Goal: Register for event/course

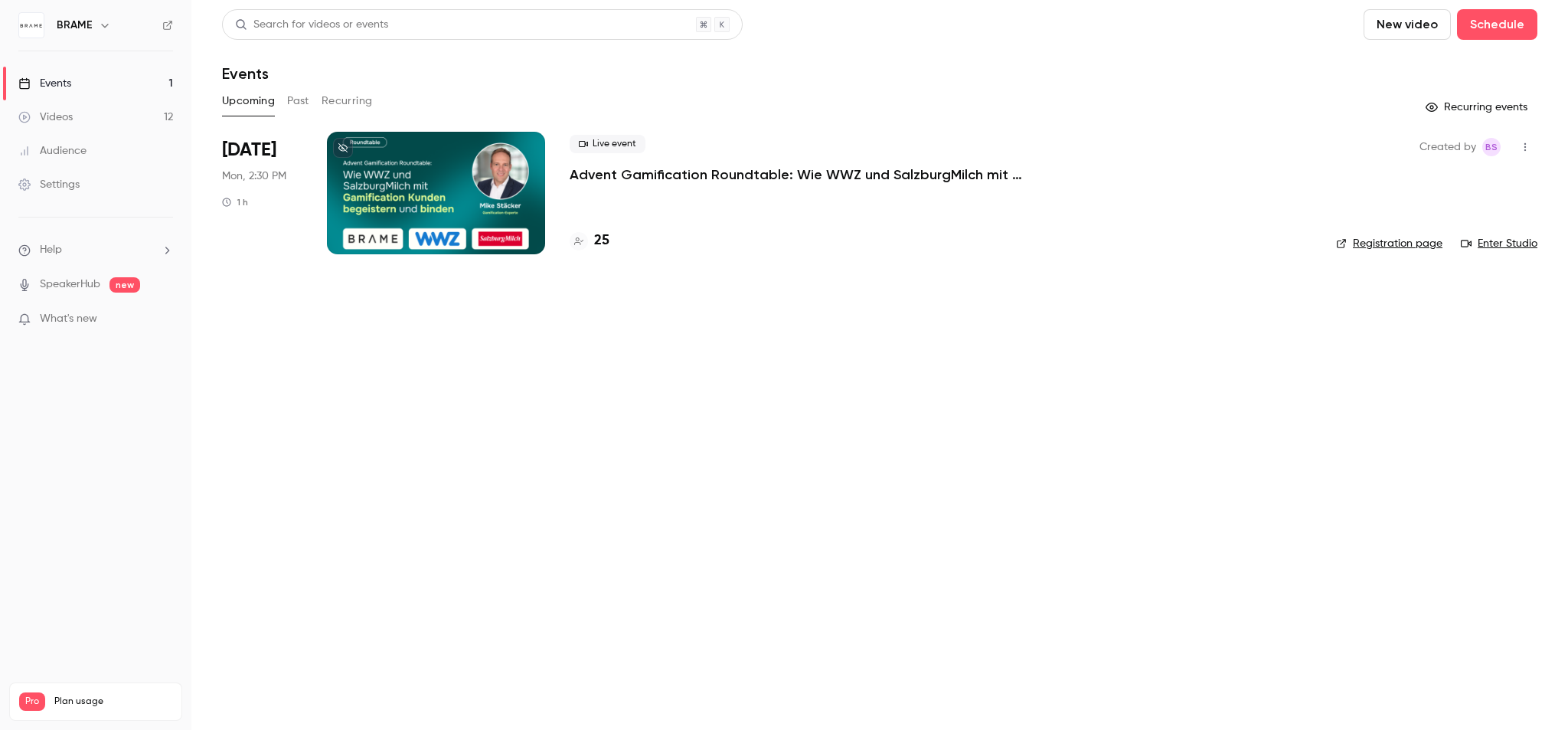
click at [260, 151] on span "[DATE]" at bounding box center [250, 150] width 55 height 25
click at [263, 174] on span "Mon, 2:30 PM" at bounding box center [254, 176] width 64 height 15
click at [607, 175] on p "Advent Gamification Roundtable: Wie WWZ und SalzburgMilch mit Gamification Kund…" at bounding box center [800, 175] width 460 height 19
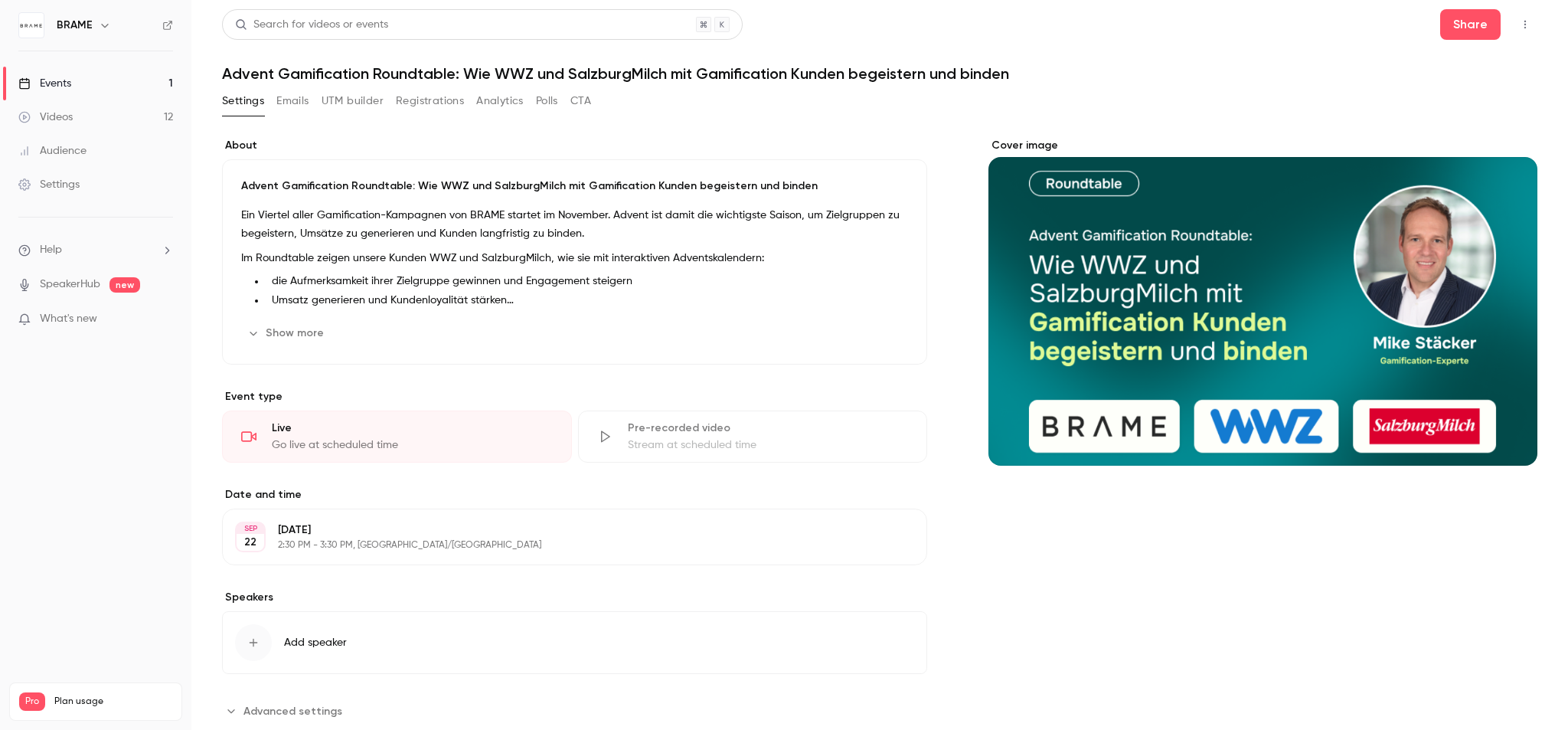
click at [264, 528] on div "[DATE]" at bounding box center [250, 537] width 31 height 31
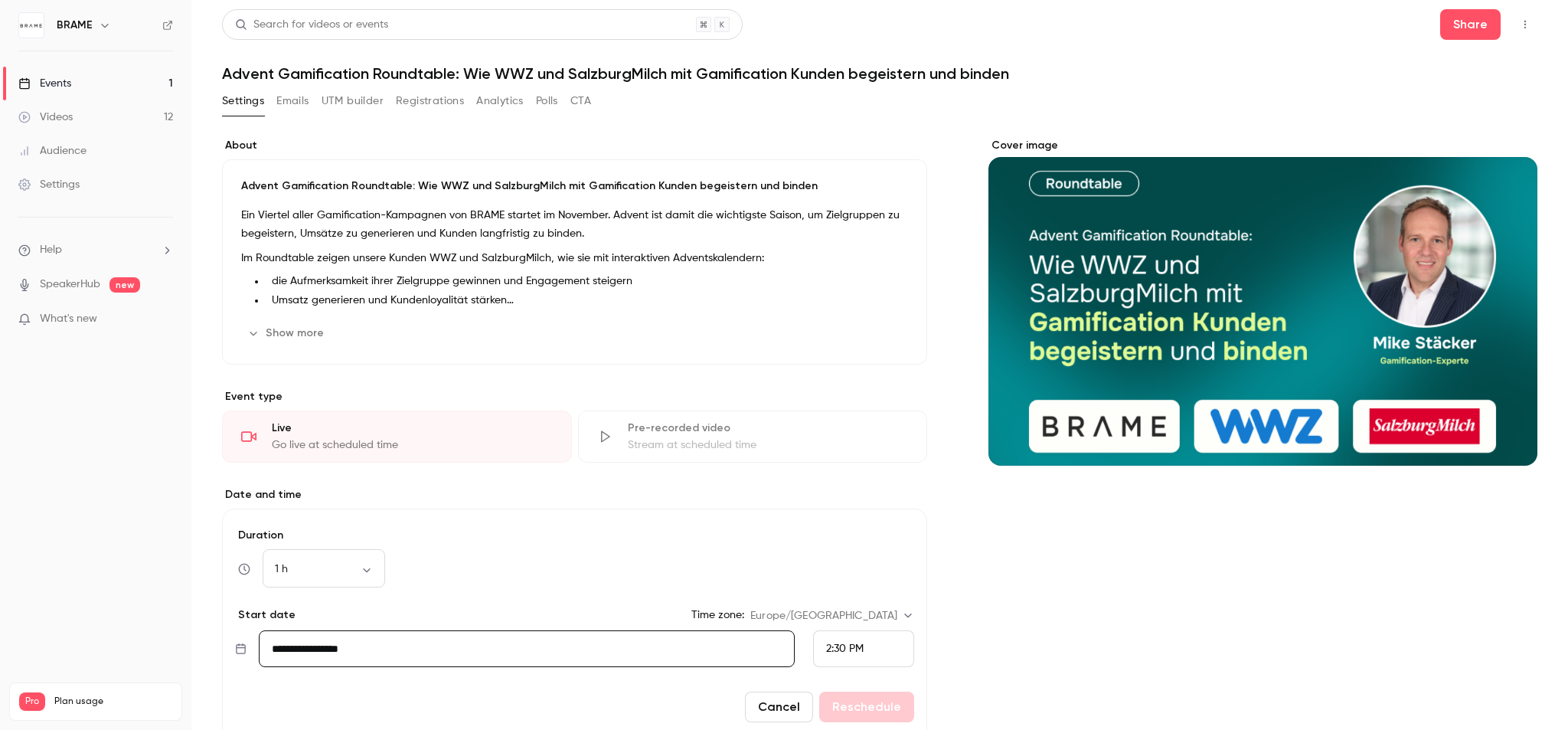
click at [352, 647] on input "**********" at bounding box center [526, 648] width 536 height 37
drag, startPoint x: 381, startPoint y: 640, endPoint x: 273, endPoint y: 636, distance: 108.1
click at [273, 636] on input "**********" at bounding box center [526, 648] width 536 height 37
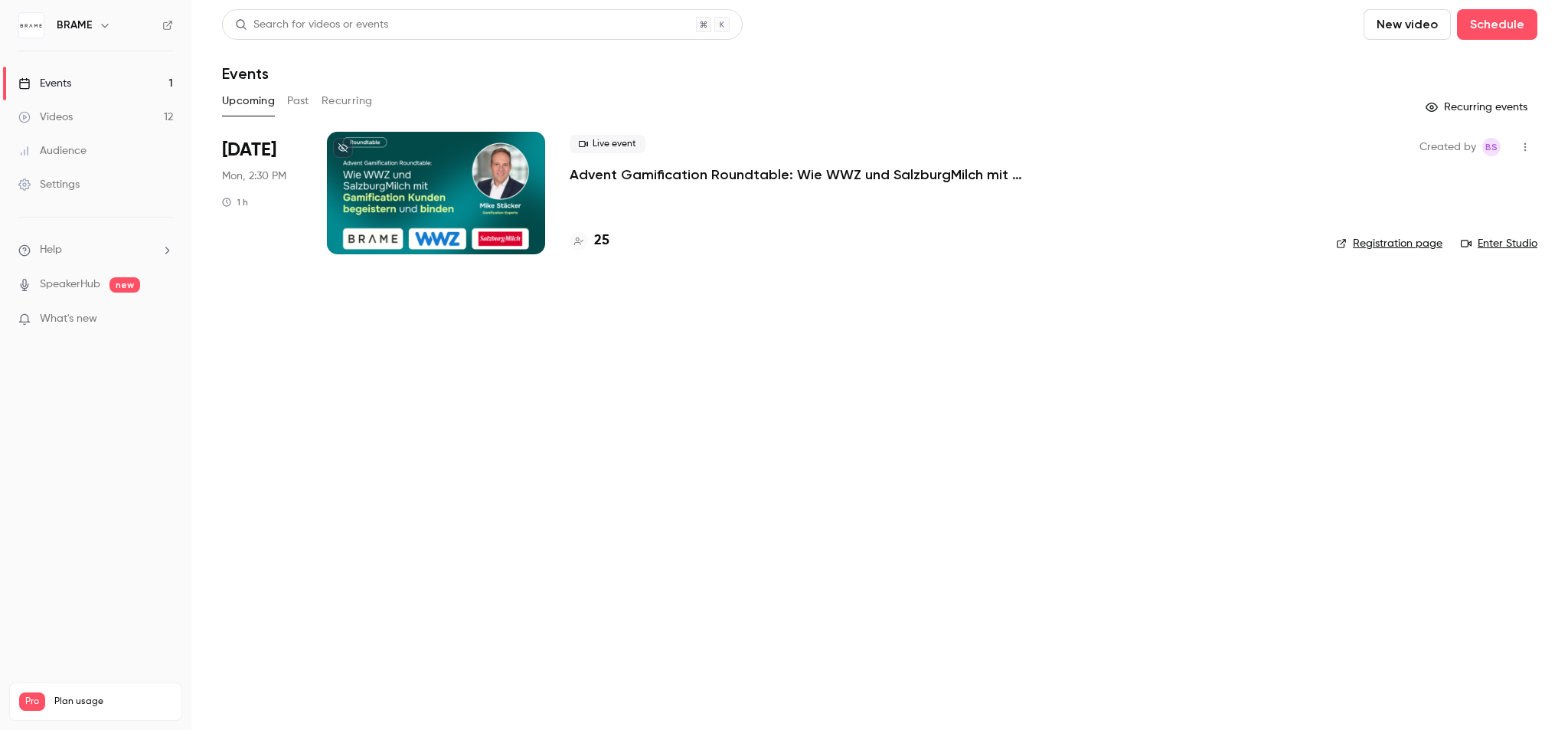
click at [644, 180] on p "Advent Gamification Roundtable: Wie WWZ und SalzburgMilch mit Gamification Kund…" at bounding box center [800, 175] width 460 height 19
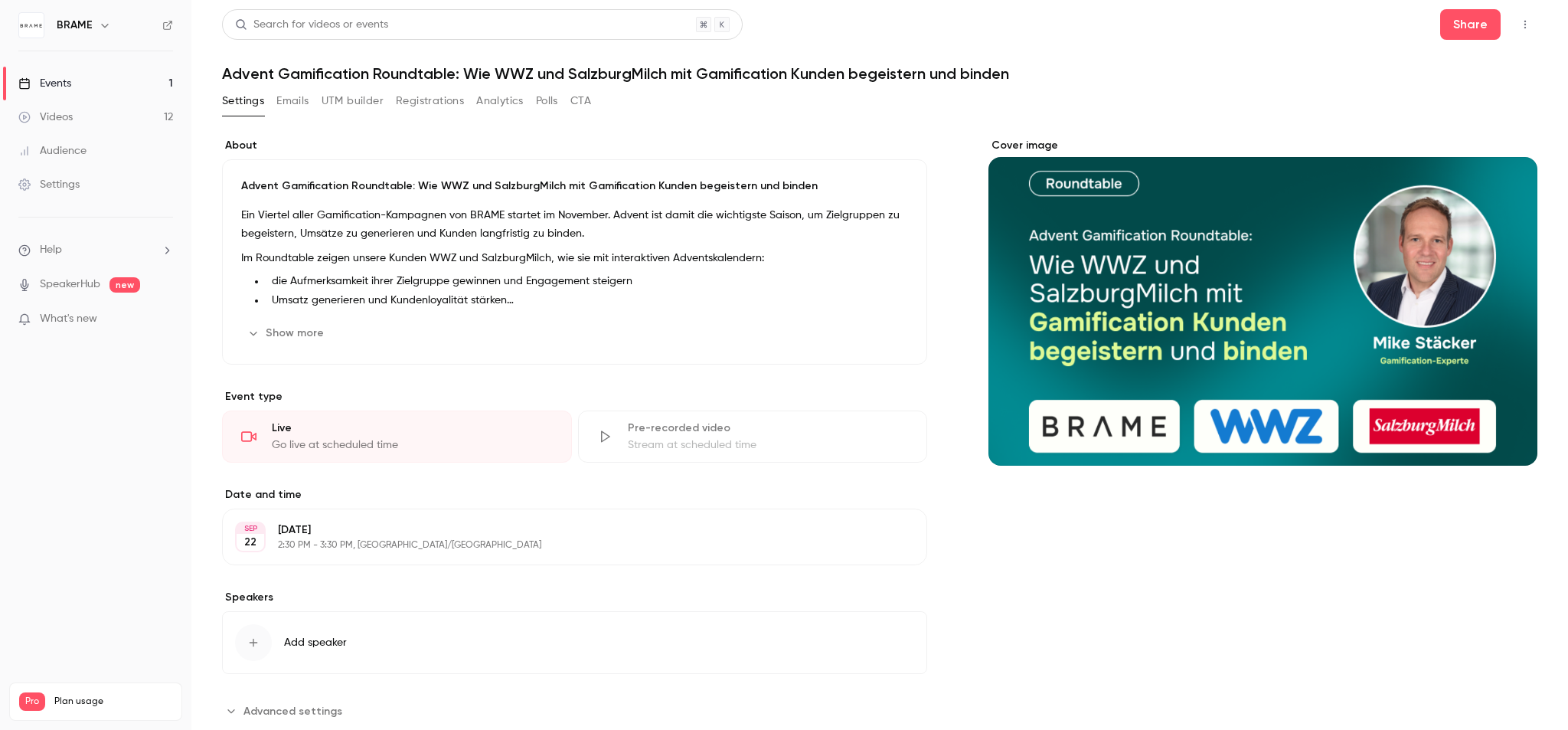
click at [1522, 22] on button "button" at bounding box center [1525, 24] width 25 height 25
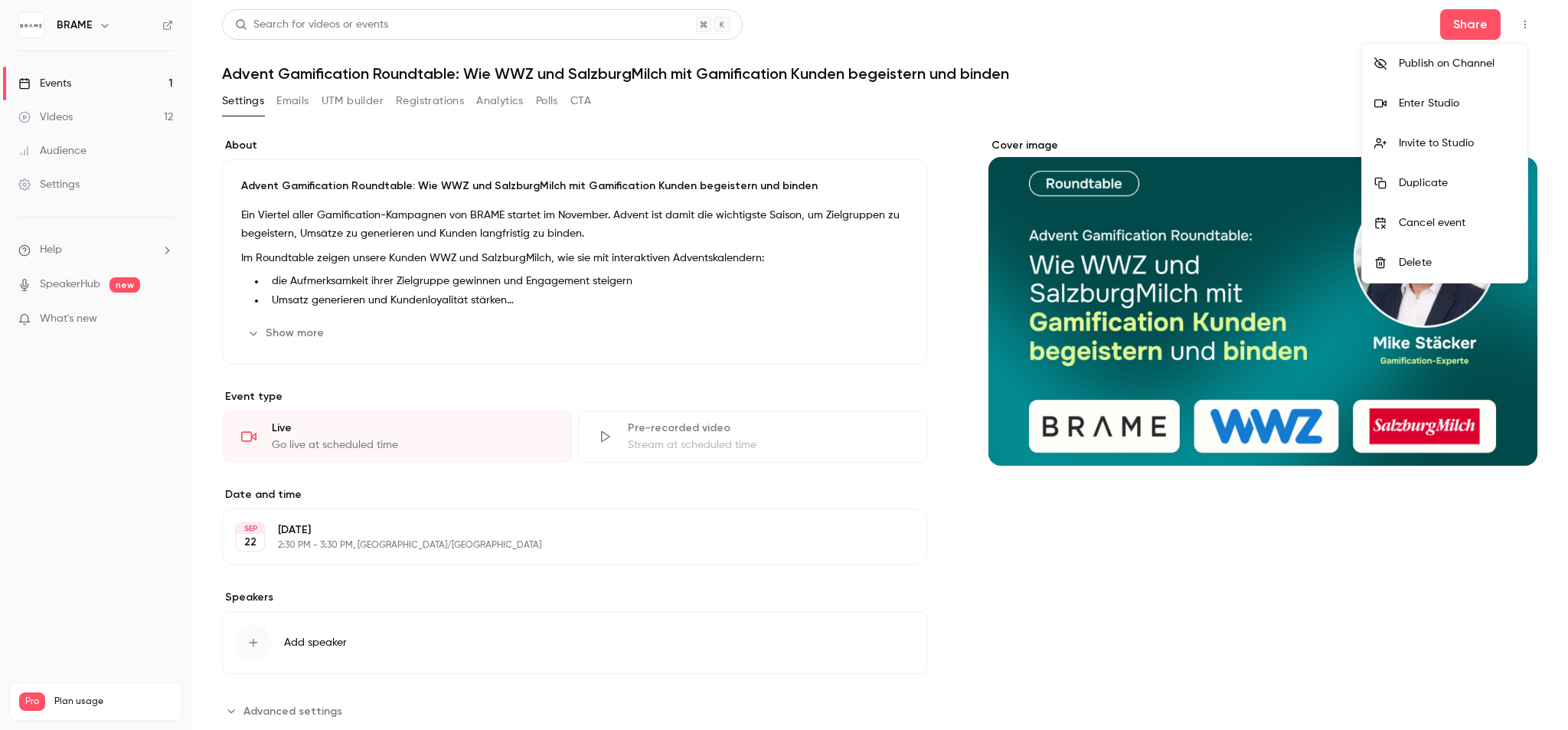
click at [1431, 106] on div "Enter Studio" at bounding box center [1457, 103] width 116 height 15
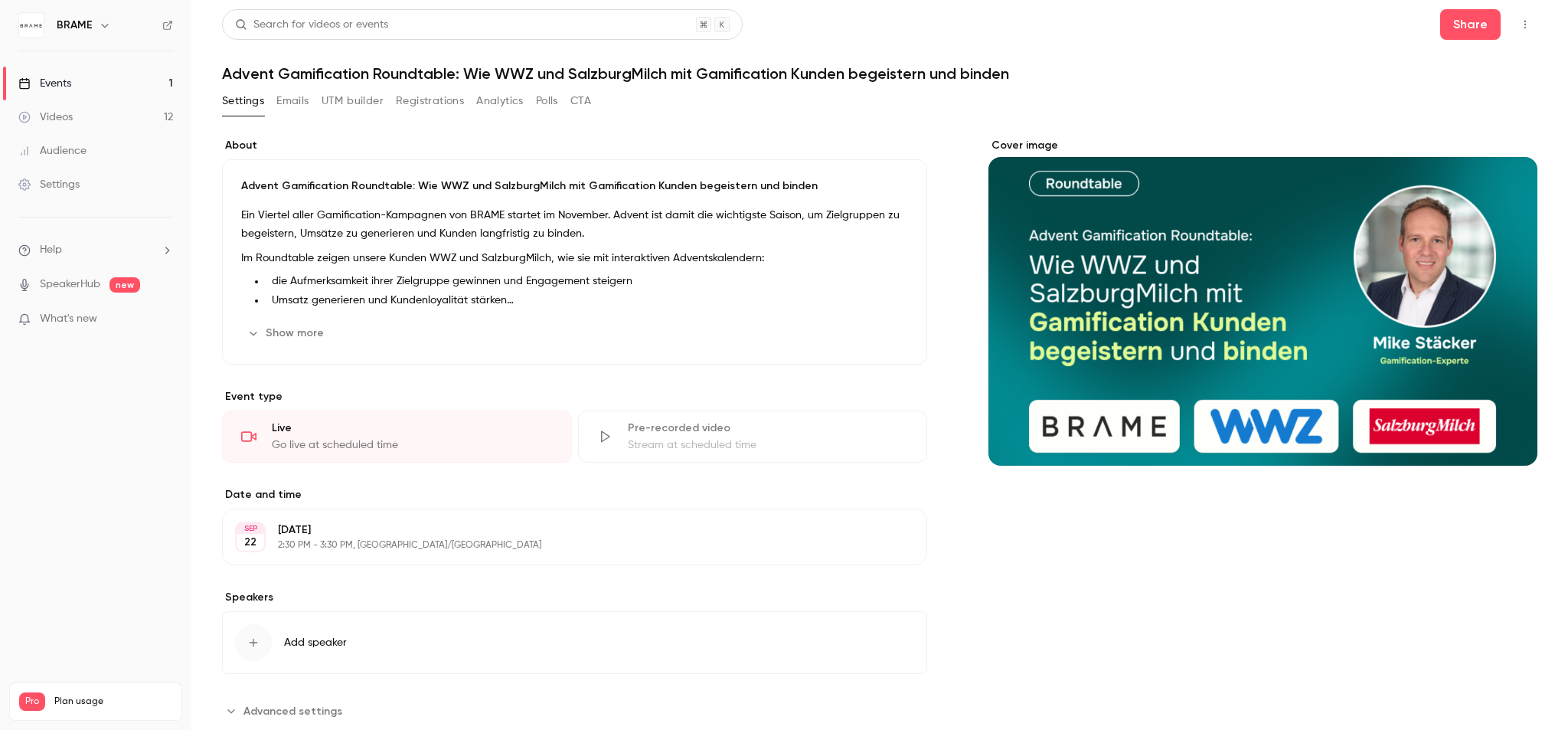
click at [70, 244] on li "Help" at bounding box center [96, 250] width 155 height 16
click at [239, 281] on span "Help center" at bounding box center [239, 279] width 58 height 16
